Goal: Information Seeking & Learning: Learn about a topic

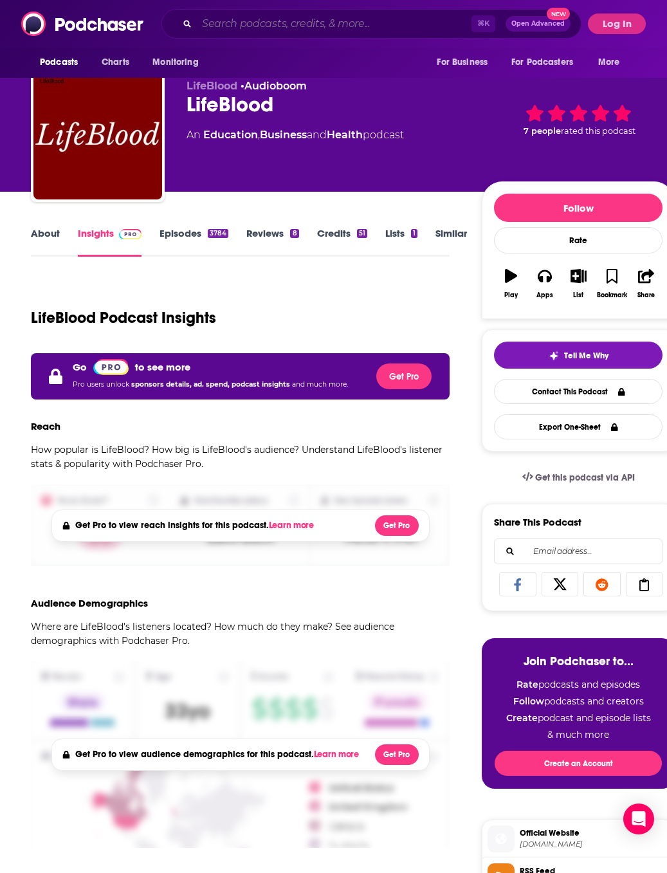
click at [401, 19] on input "Search podcasts, credits, & more..." at bounding box center [334, 24] width 275 height 21
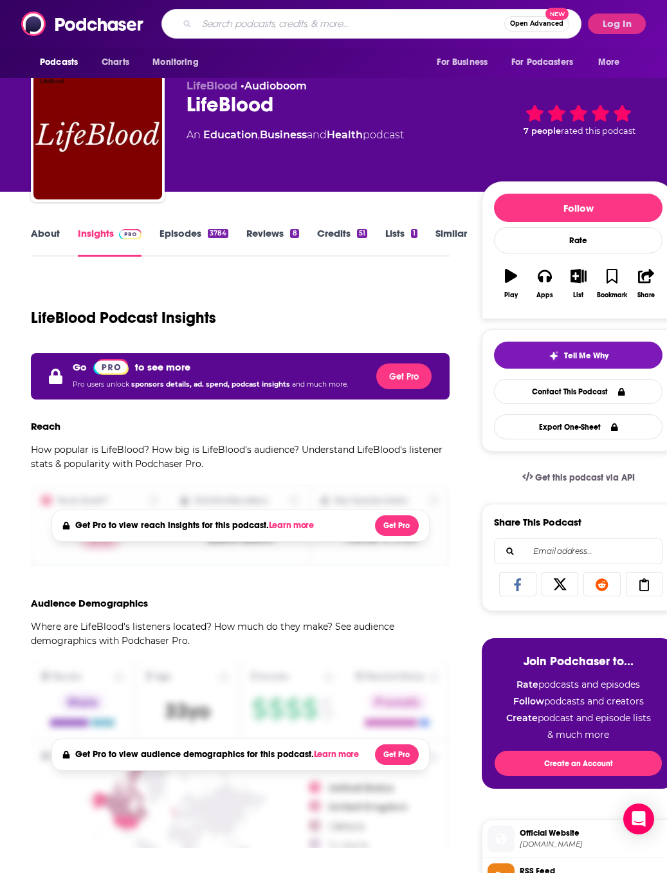
scroll to position [18, 0]
type input "J"
type input "Profit your knowledge"
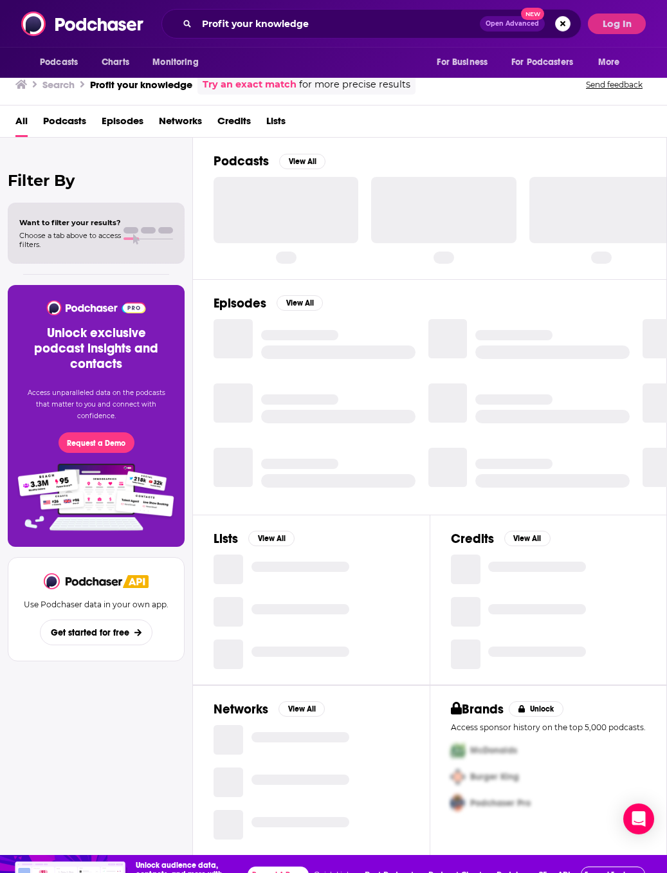
scroll to position [18, 0]
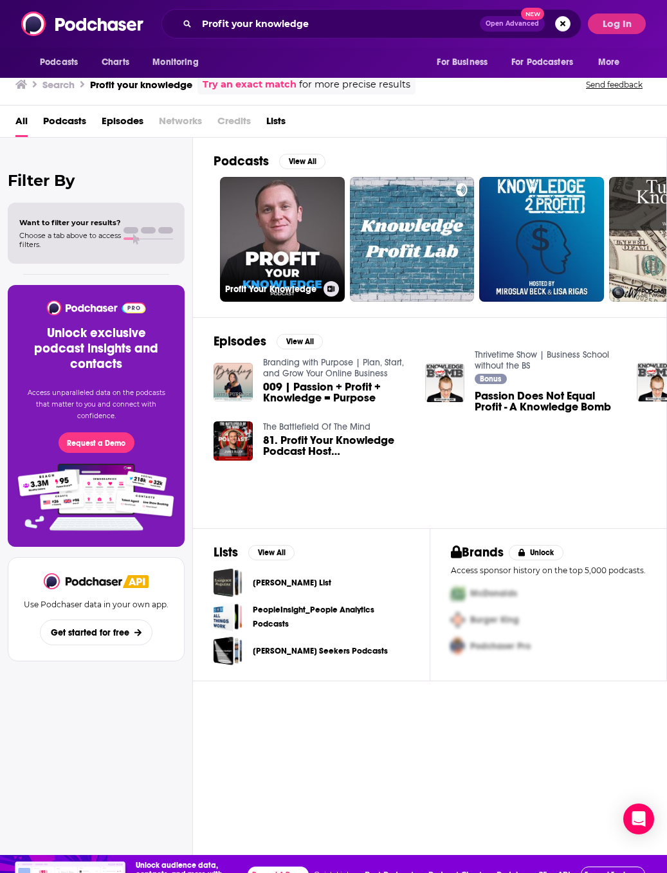
click at [242, 277] on link "Profit Your Knowledge" at bounding box center [282, 239] width 125 height 125
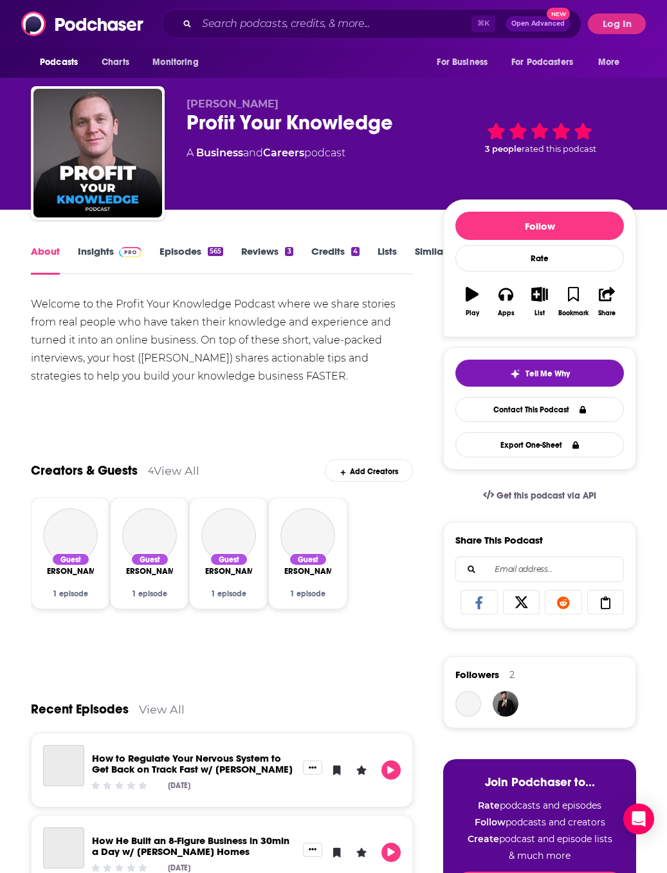
click at [107, 251] on link "Insights" at bounding box center [110, 260] width 64 height 30
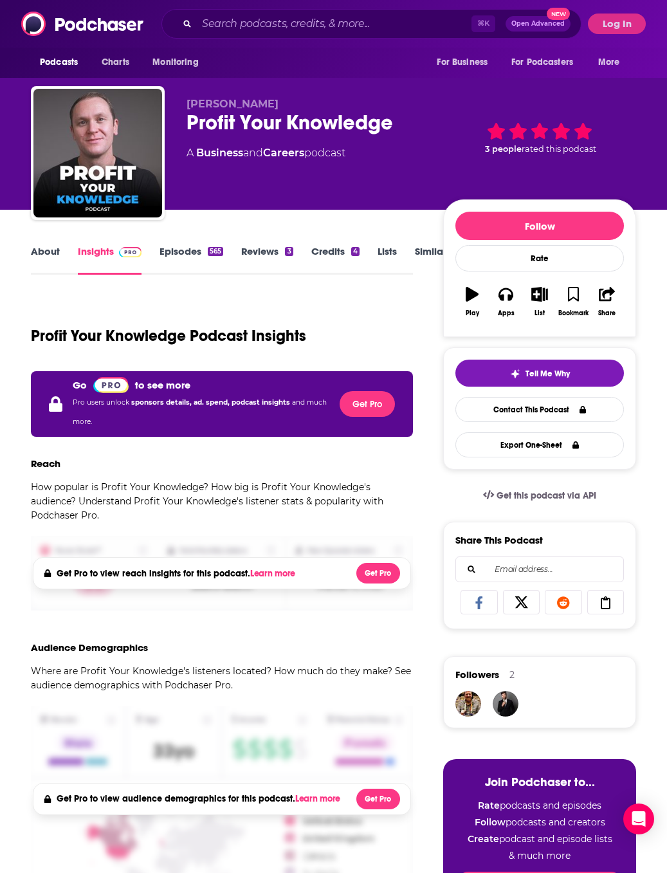
click at [612, 53] on button "More" at bounding box center [612, 62] width 47 height 24
click at [139, 248] on img at bounding box center [130, 252] width 23 height 10
click at [627, 46] on div "Podcasts Charts Monitoring ⌘ K Open Advanced New For Business For Podcasters Mo…" at bounding box center [333, 24] width 667 height 48
click at [604, 32] on button "Log In" at bounding box center [617, 24] width 58 height 21
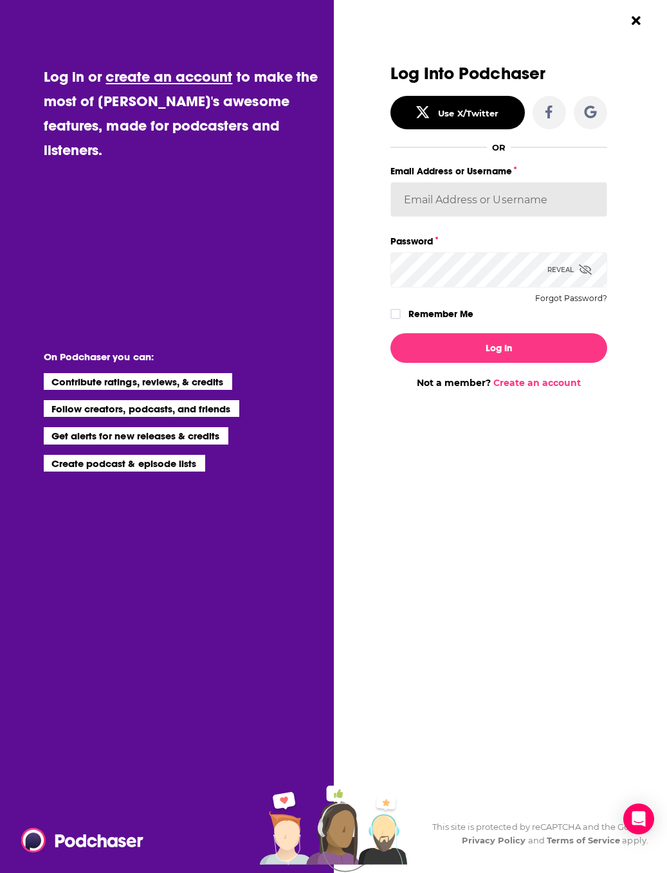
click at [517, 196] on input "Email Address or Username" at bounding box center [499, 199] width 217 height 35
type input "[PERSON_NAME][EMAIL_ADDRESS][DOMAIN_NAME]"
click at [499, 349] on button "Log In" at bounding box center [499, 348] width 217 height 30
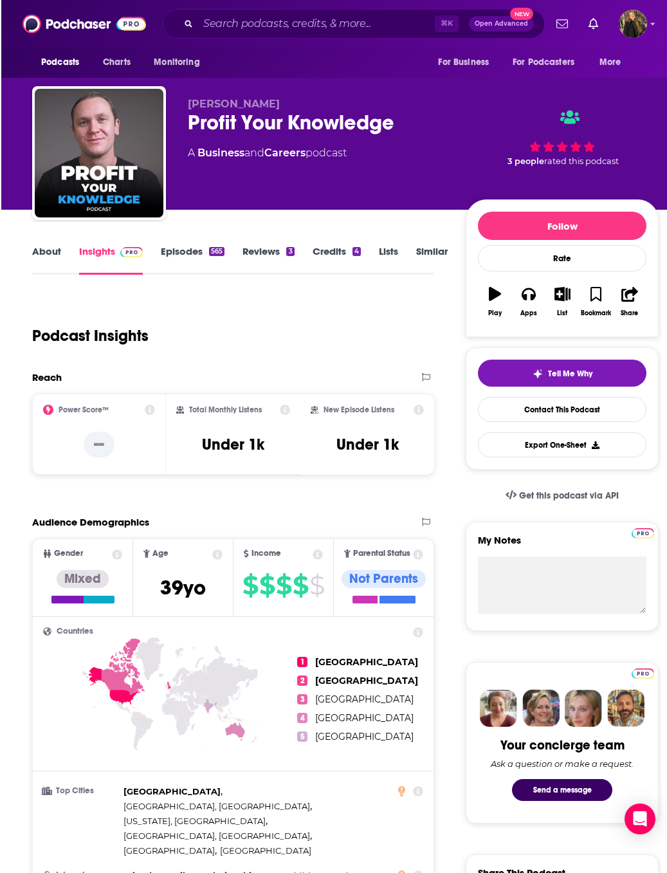
scroll to position [0, 59]
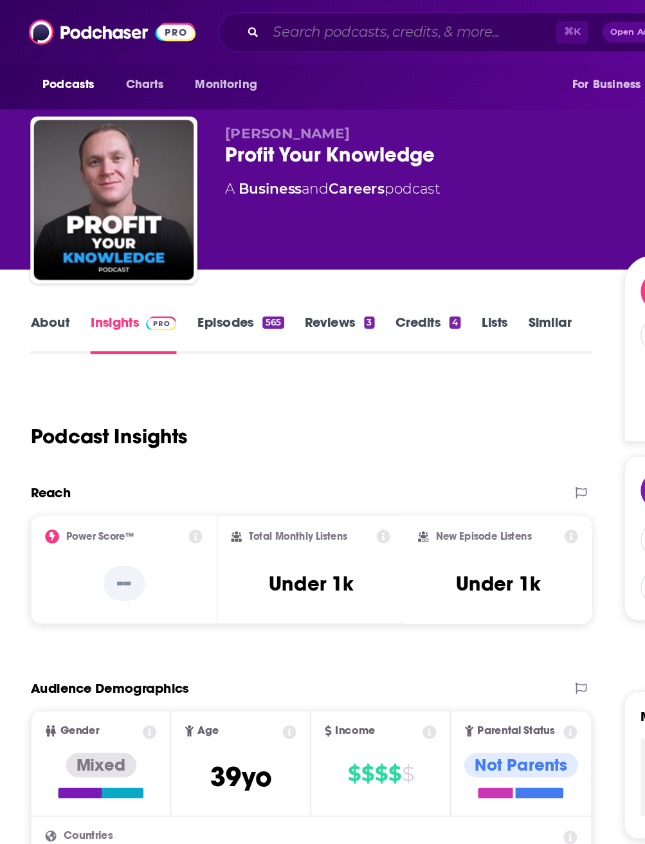
click at [336, 24] on input "Search podcasts, credits, & more..." at bounding box center [304, 24] width 215 height 21
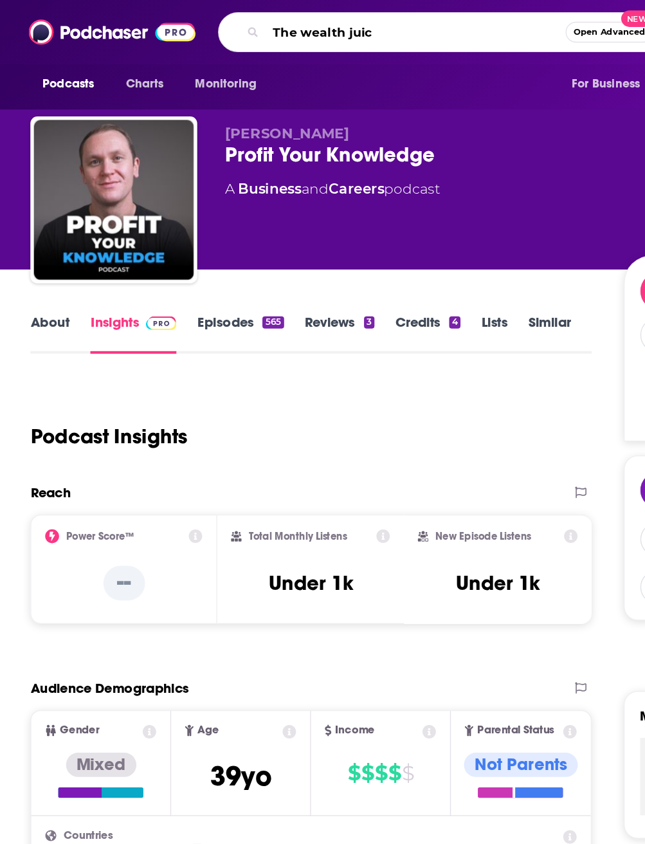
type input "The wealth juice"
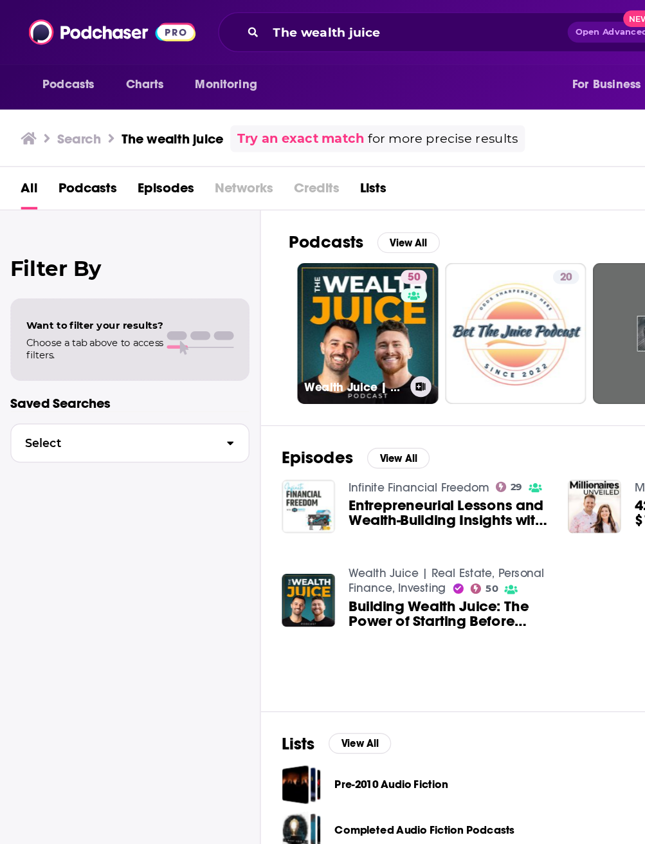
click at [290, 257] on link "50 Wealth Juice | Real Estate, Personal Finance, Investing" at bounding box center [272, 247] width 104 height 104
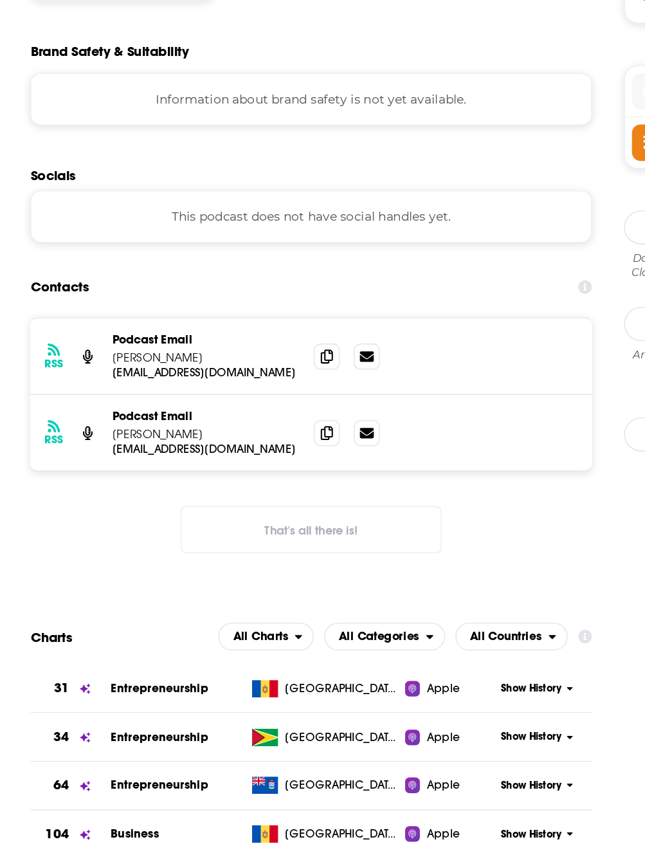
scroll to position [975, 0]
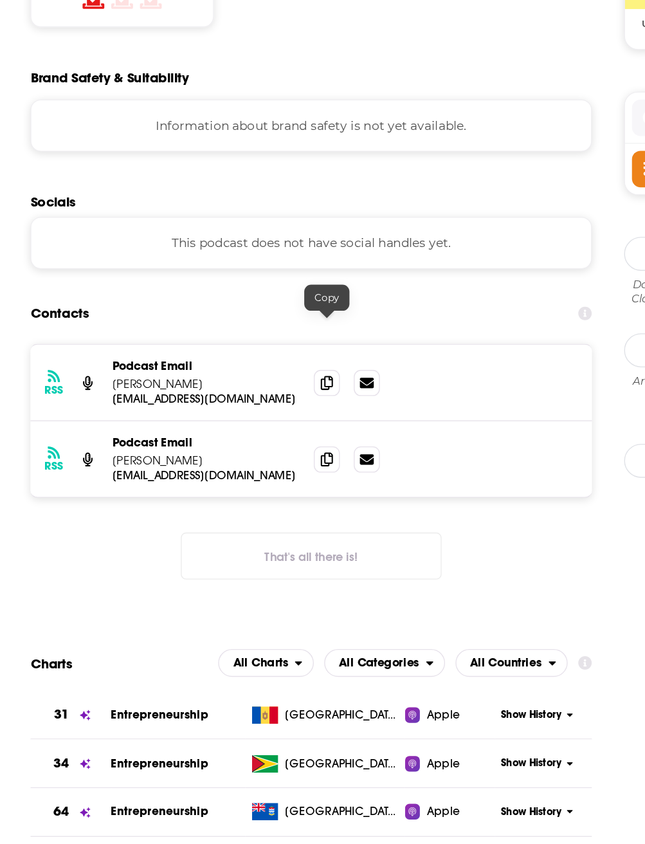
click at [244, 440] on icon at bounding box center [241, 445] width 9 height 10
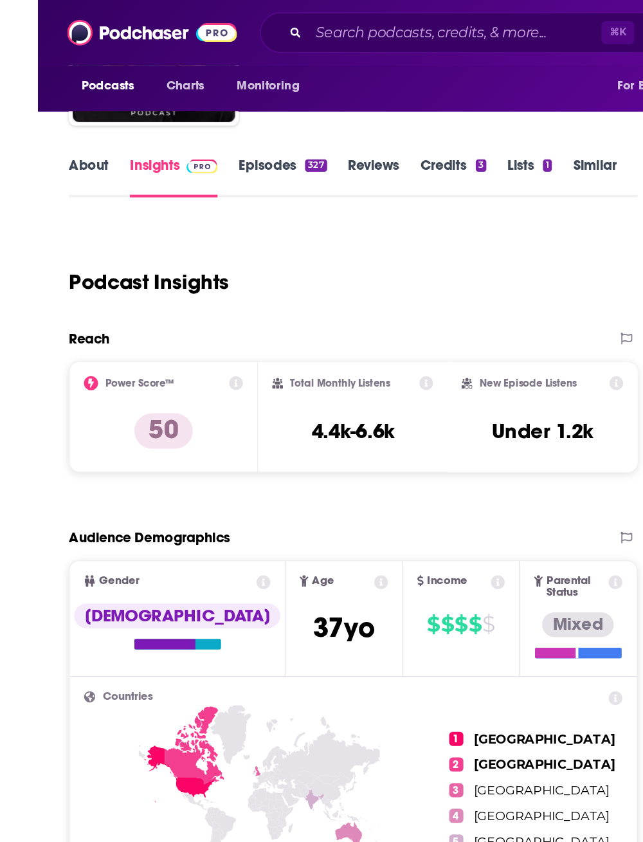
scroll to position [0, 0]
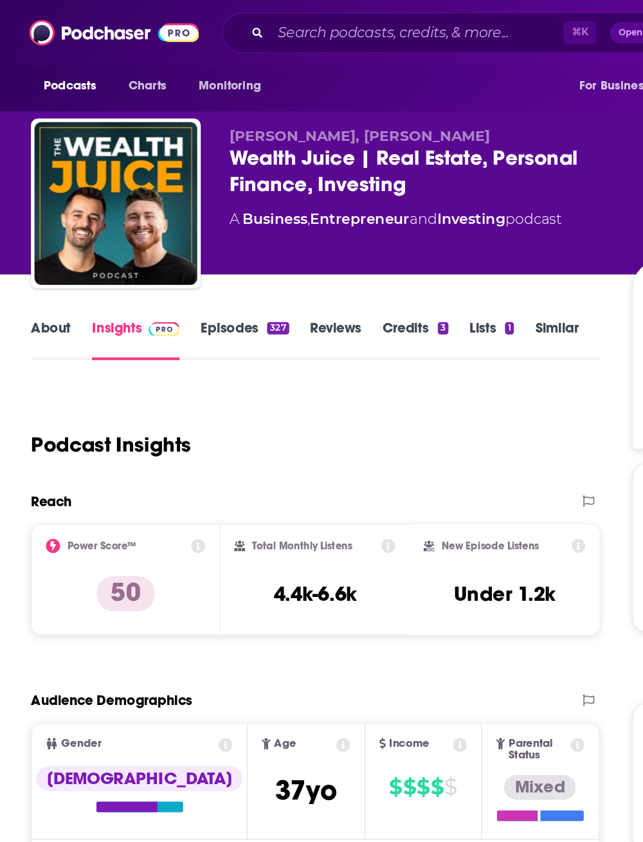
click at [42, 241] on link "About" at bounding box center [37, 247] width 29 height 30
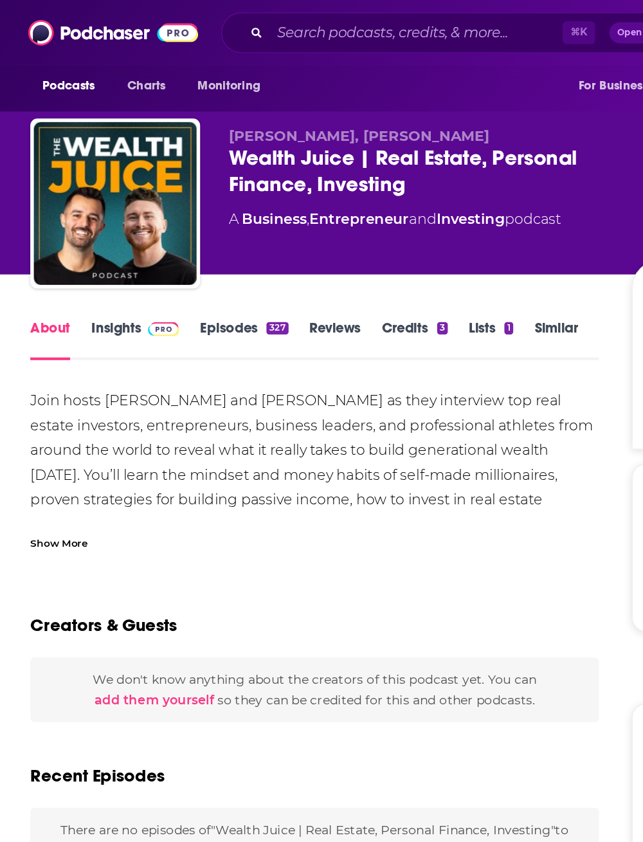
click at [82, 240] on link "Insights" at bounding box center [99, 247] width 64 height 30
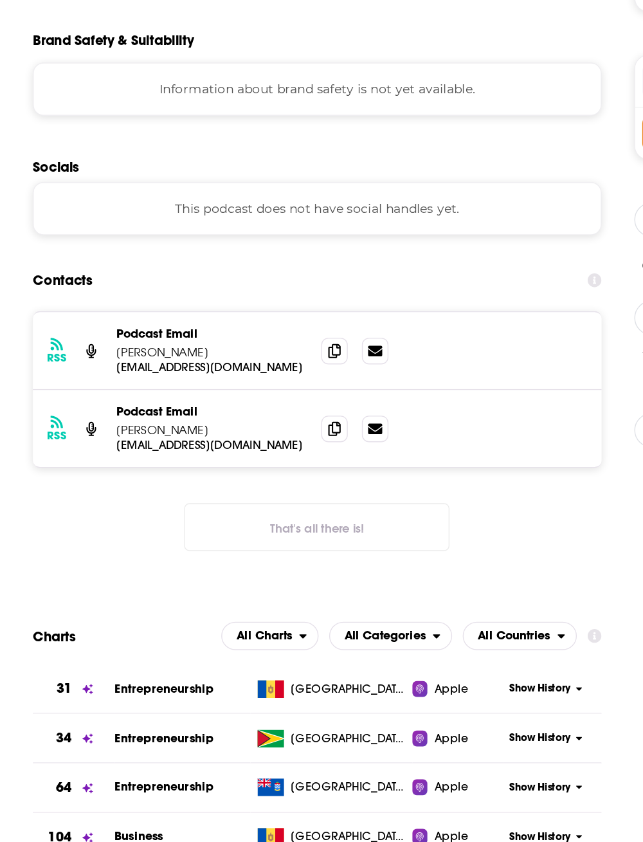
scroll to position [1011, 0]
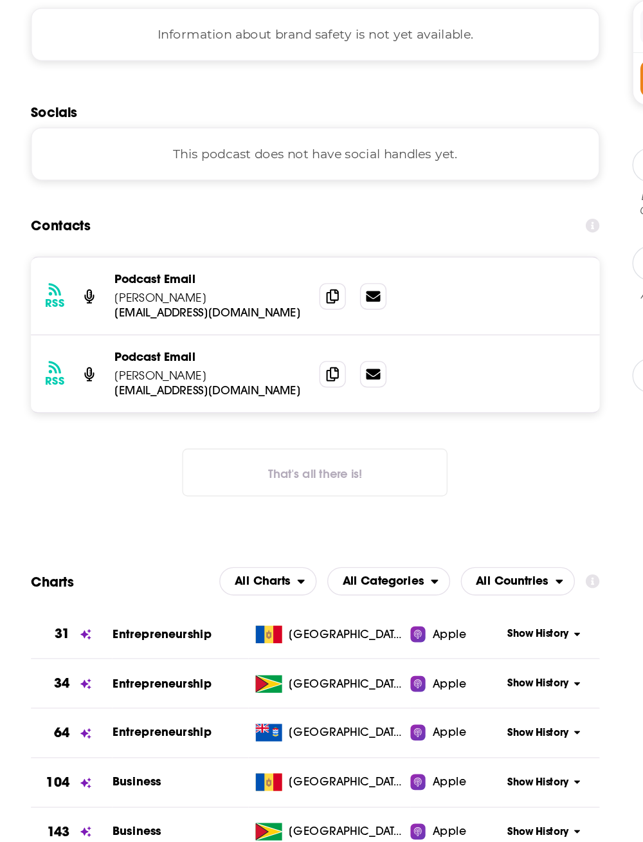
click at [241, 404] on icon at bounding box center [241, 409] width 9 height 10
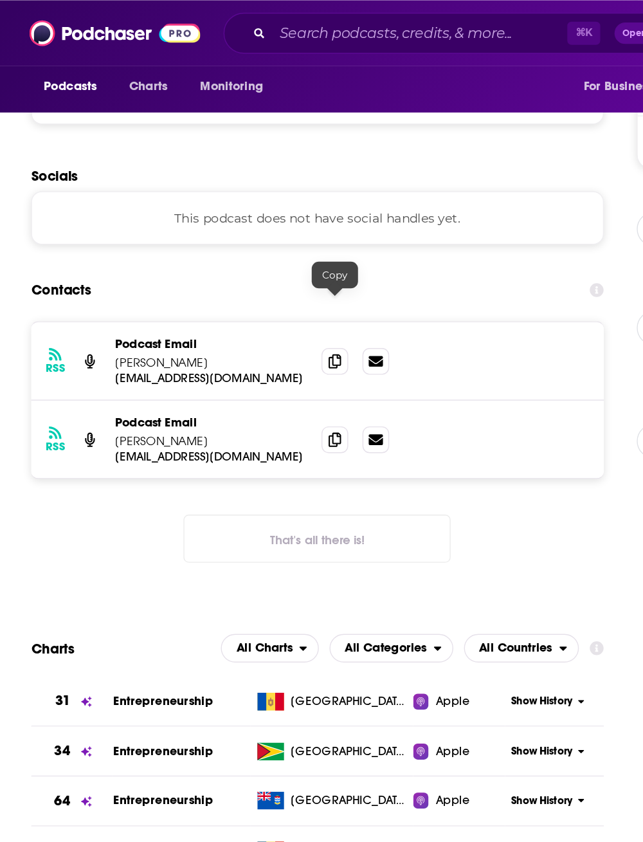
scroll to position [1155, 0]
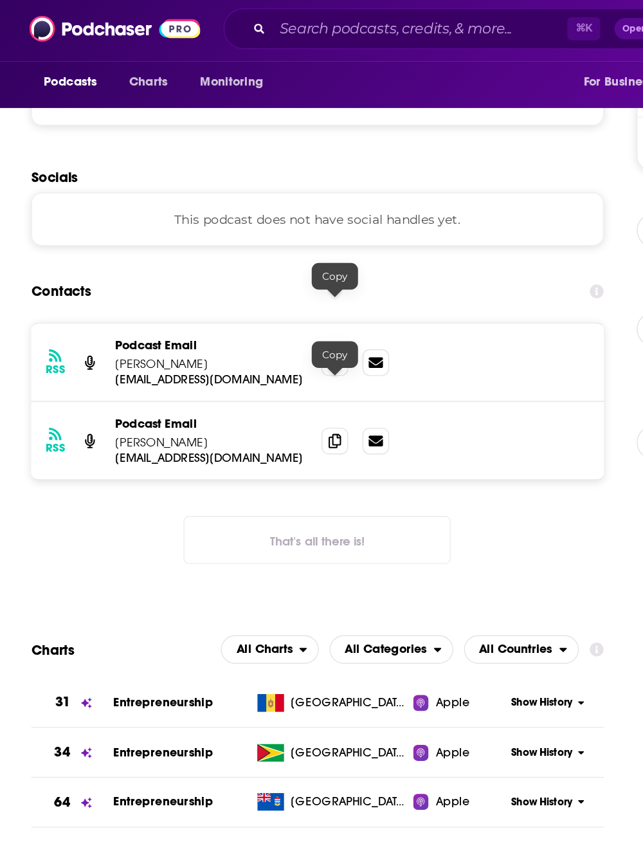
click at [249, 312] on span at bounding box center [241, 321] width 19 height 19
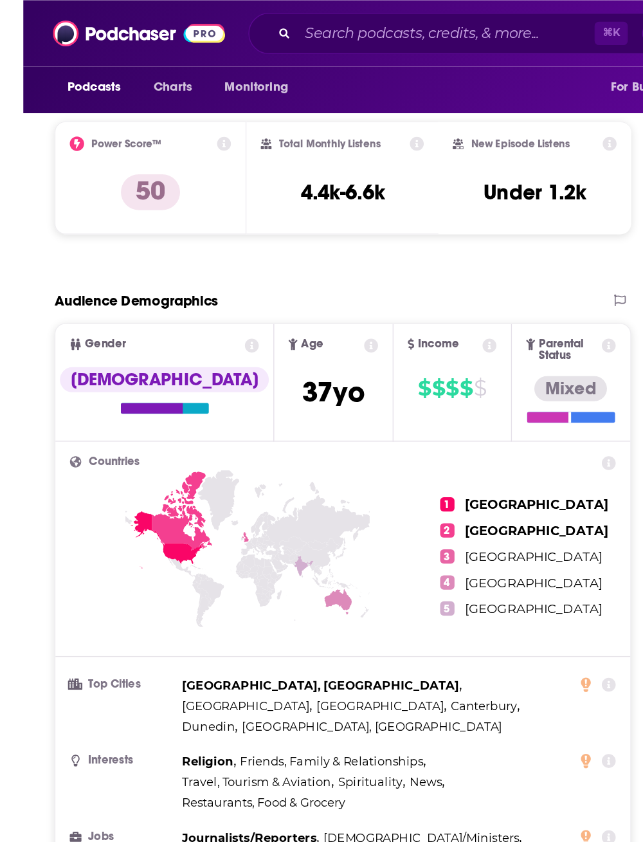
scroll to position [0, 0]
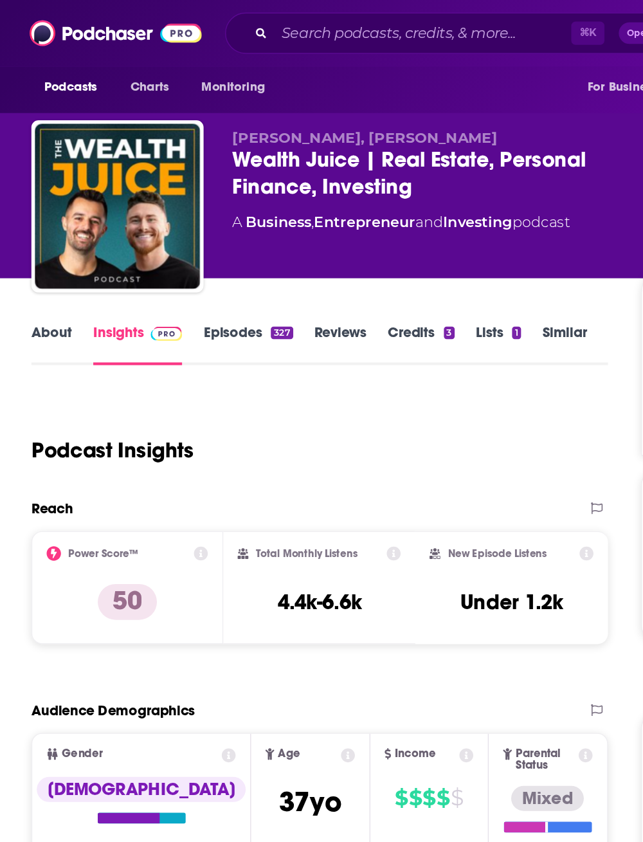
click at [168, 239] on link "Episodes 327" at bounding box center [178, 247] width 64 height 30
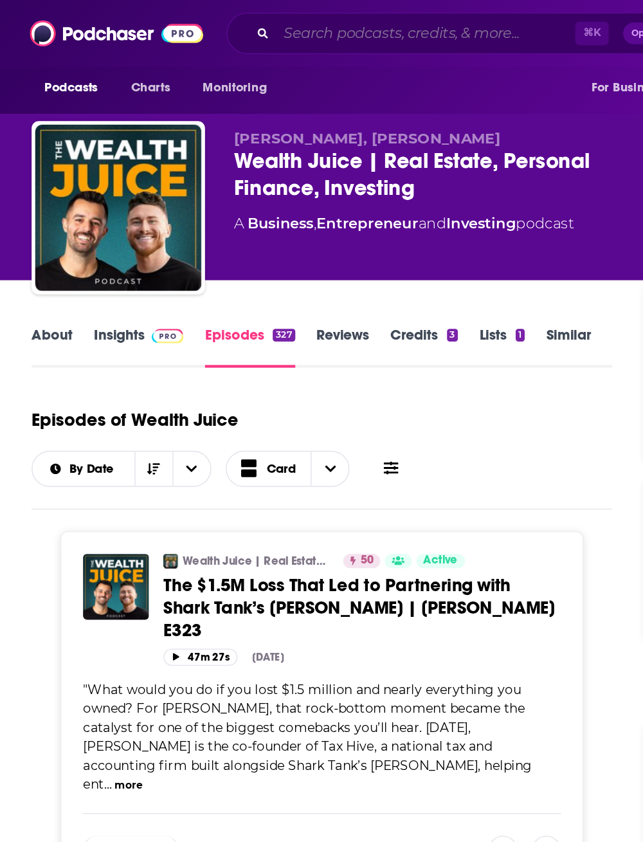
click at [207, 21] on input "Search podcasts, credits, & more..." at bounding box center [303, 24] width 213 height 21
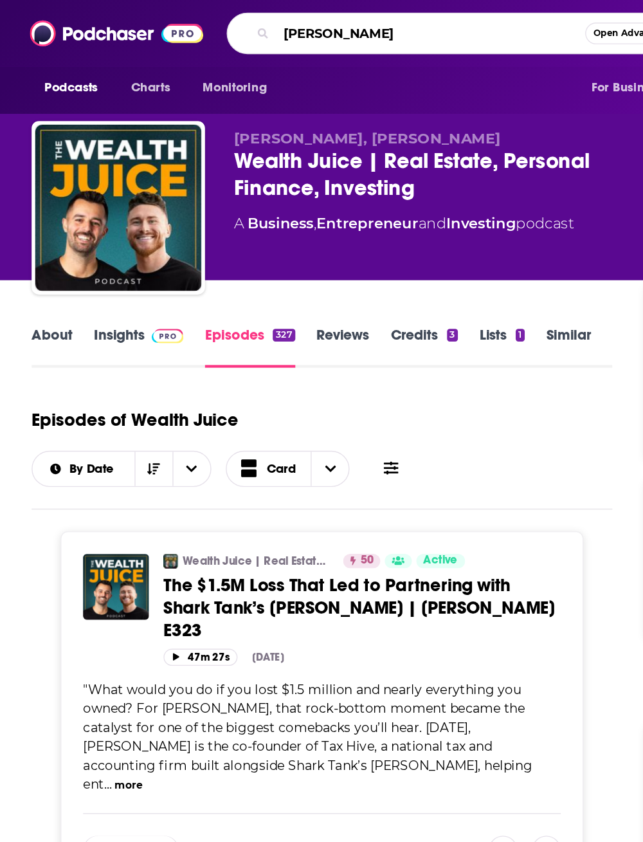
type input "Ryan hanley"
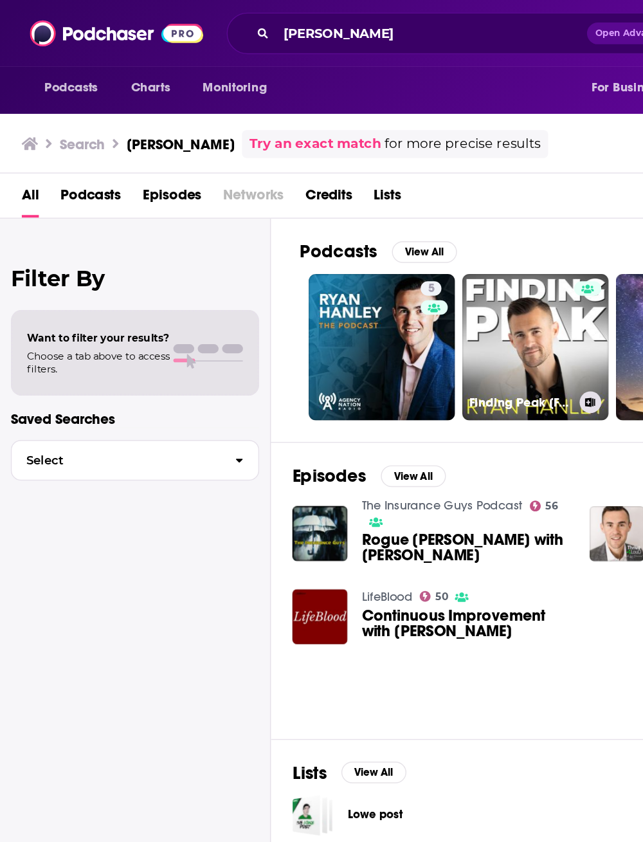
click at [390, 247] on link "Finding Peak [Formerly The Ryan Hanley Show]" at bounding box center [381, 247] width 104 height 104
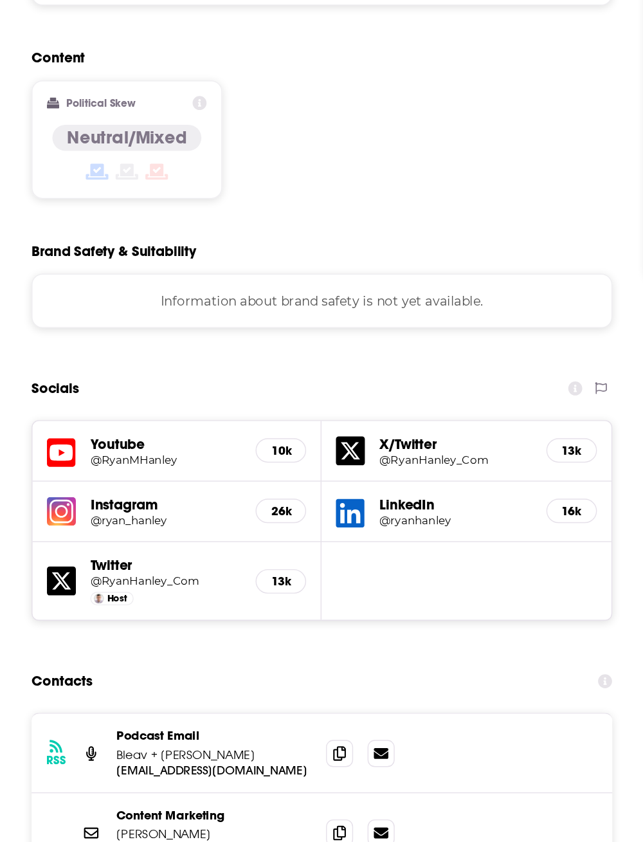
scroll to position [924, 0]
